Goal: Navigation & Orientation: Find specific page/section

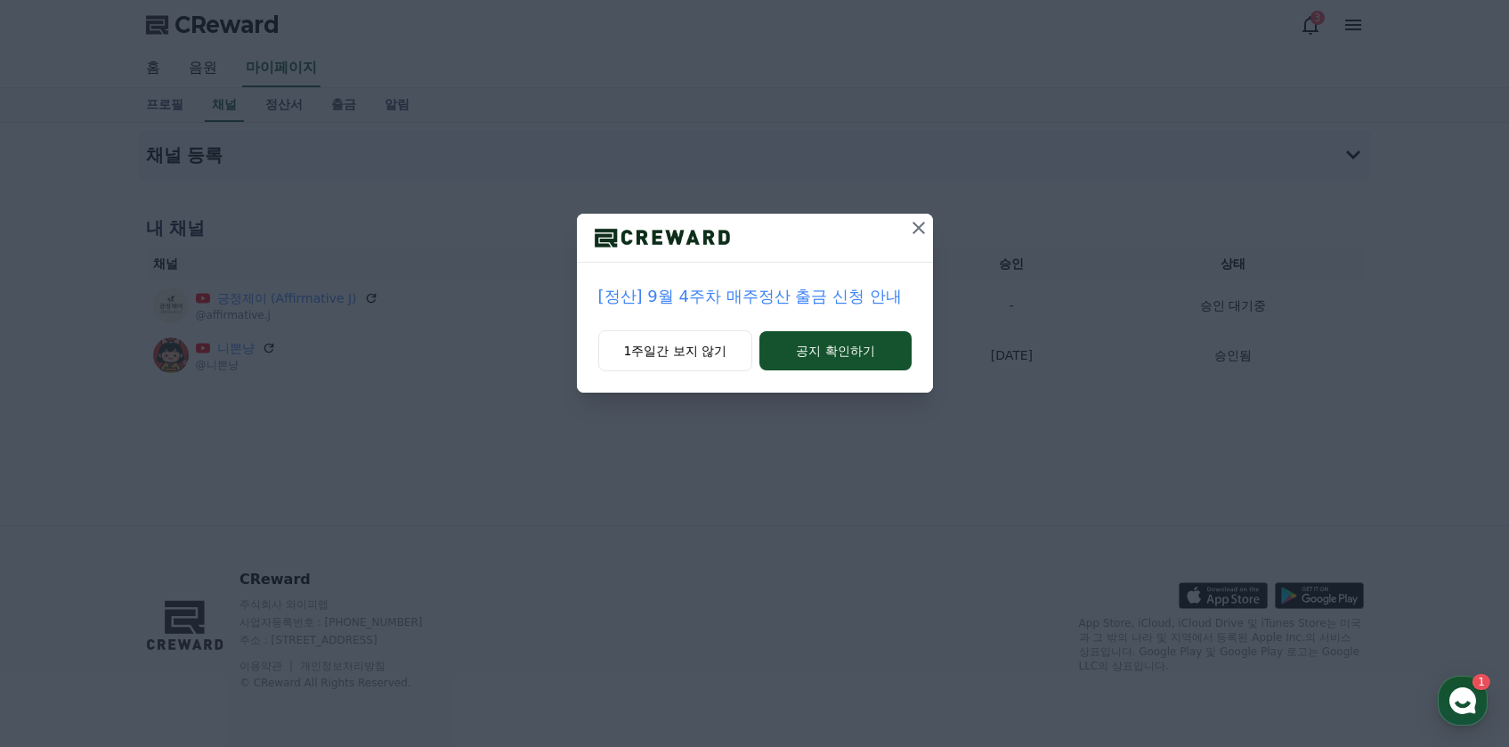
click at [917, 226] on icon at bounding box center [918, 228] width 12 height 12
click at [921, 219] on button at bounding box center [918, 228] width 28 height 28
click at [921, 226] on icon at bounding box center [919, 228] width 12 height 12
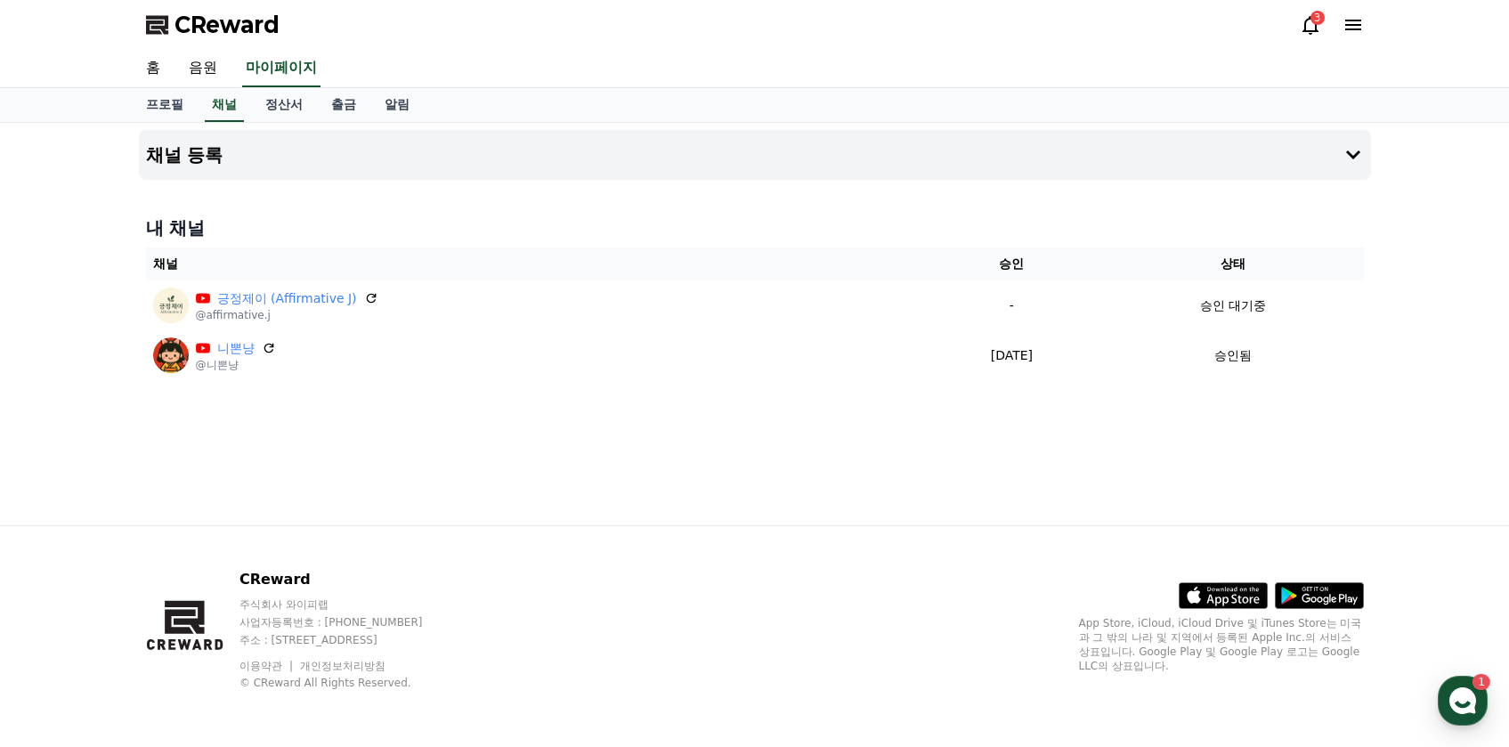
click at [800, 514] on div "채널 등록 내 채널 채널 승인 상태 긍정제이 (Affirmative J) @affirmative.j - 승인 대기중 니뽄냥 @니뽄냥 [DATE…" at bounding box center [755, 324] width 1246 height 402
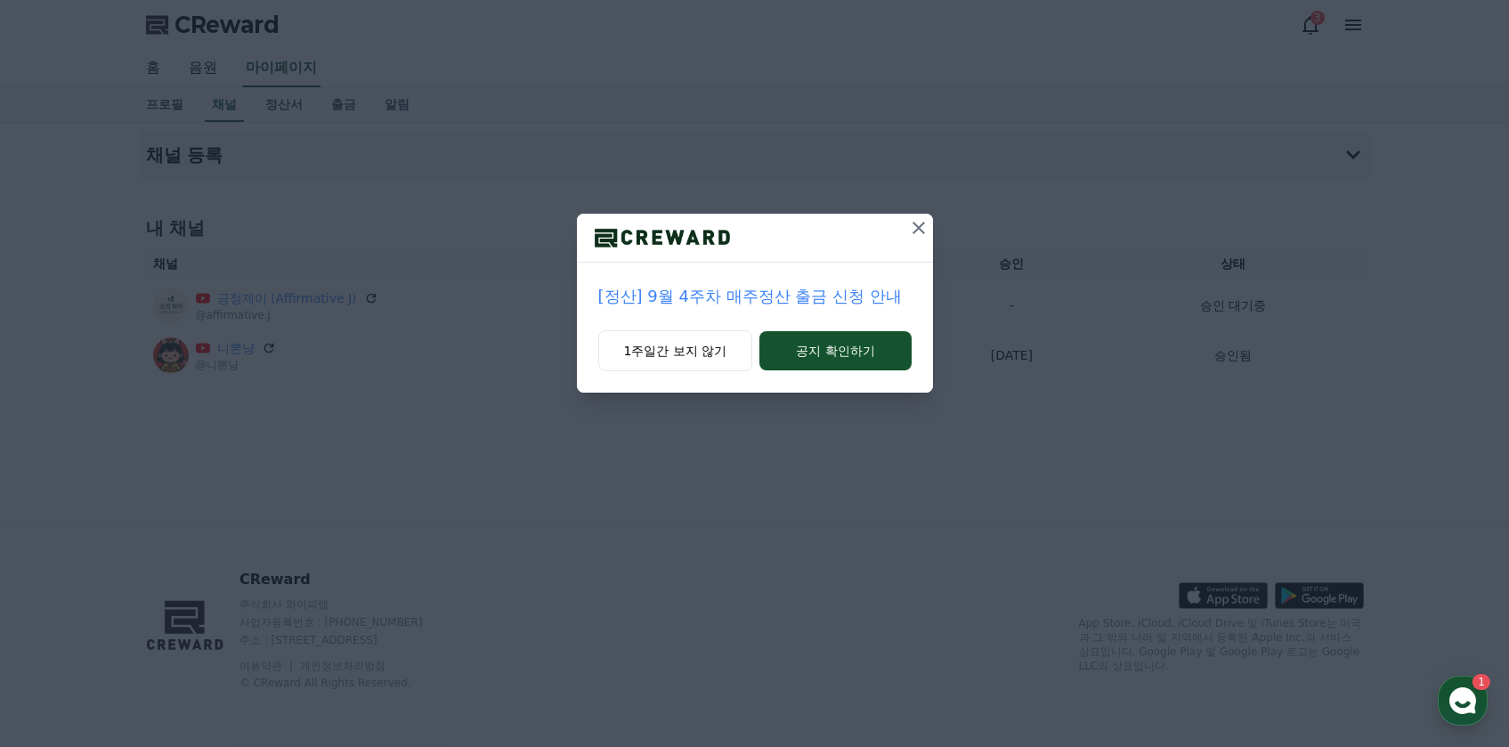
click at [910, 227] on icon at bounding box center [918, 227] width 21 height 21
click at [922, 229] on icon at bounding box center [918, 227] width 21 height 21
click at [918, 211] on div "[공지] 숏챠 오리지널 콘텐츠 잠정 중단 안내 1주일간 보지 않기 공지 확인하기" at bounding box center [754, 210] width 1509 height 421
click at [918, 216] on button at bounding box center [919, 228] width 28 height 28
click at [918, 219] on h4 "내 채널" at bounding box center [755, 227] width 1218 height 25
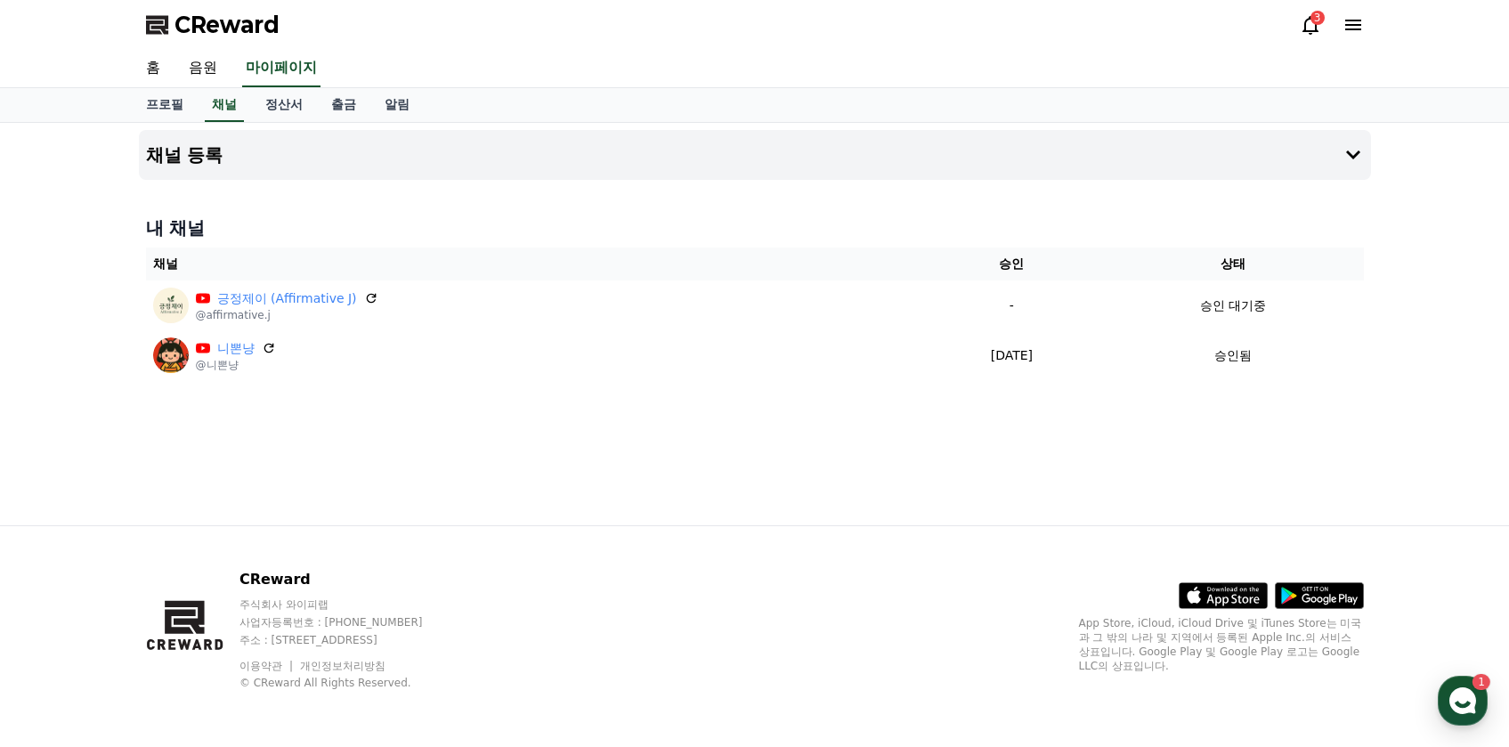
drag, startPoint x: 725, startPoint y: 455, endPoint x: 727, endPoint y: 440, distance: 15.2
click at [724, 455] on div "채널 등록 내 채널 채널 승인 상태 긍정제이 (Affirmative J) @affirmative.j - 승인 대기중 니뽄냥 @니뽄냥 [DATE…" at bounding box center [755, 324] width 1246 height 402
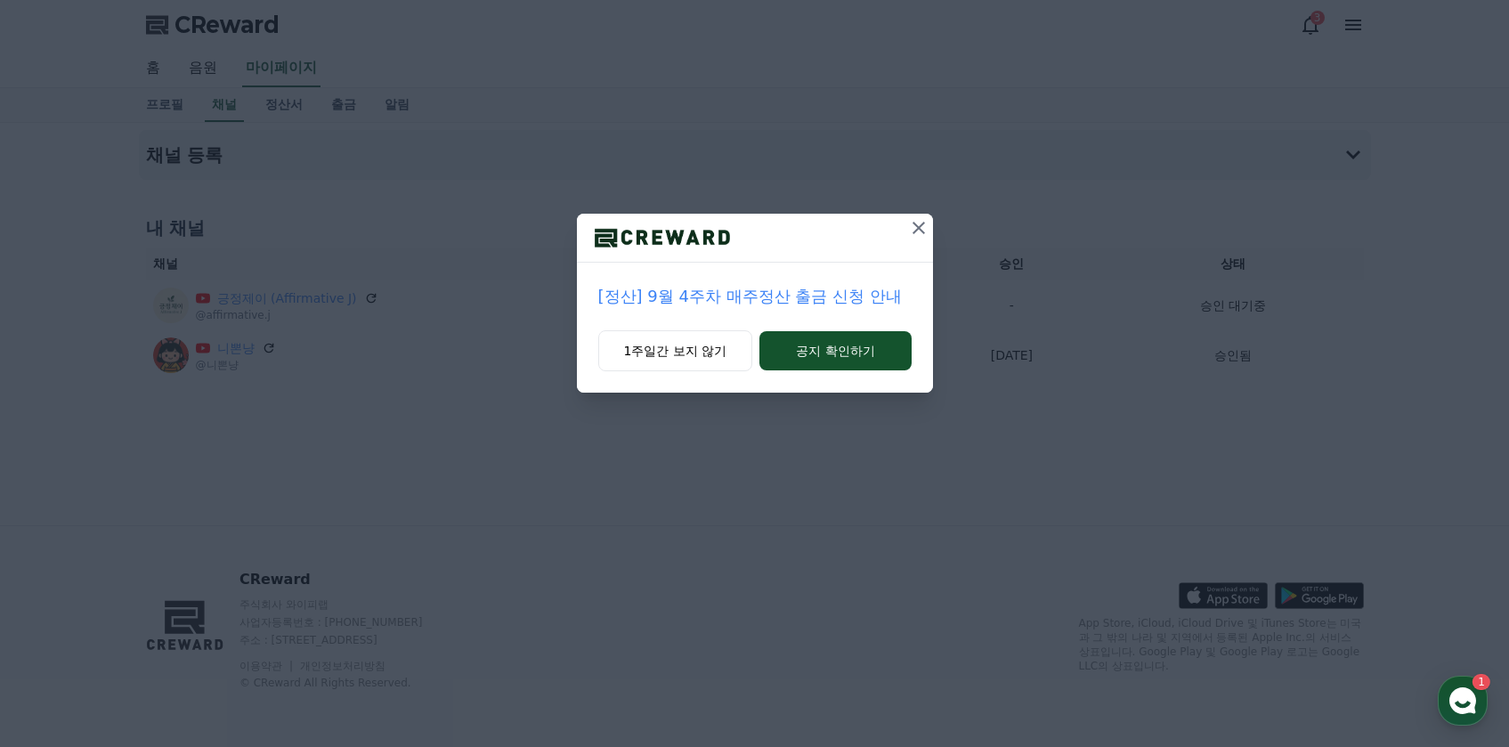
click at [917, 224] on icon at bounding box center [918, 227] width 21 height 21
click at [917, 221] on icon at bounding box center [918, 227] width 21 height 21
click at [917, 221] on icon at bounding box center [919, 227] width 21 height 21
